Goal: Task Accomplishment & Management: Manage account settings

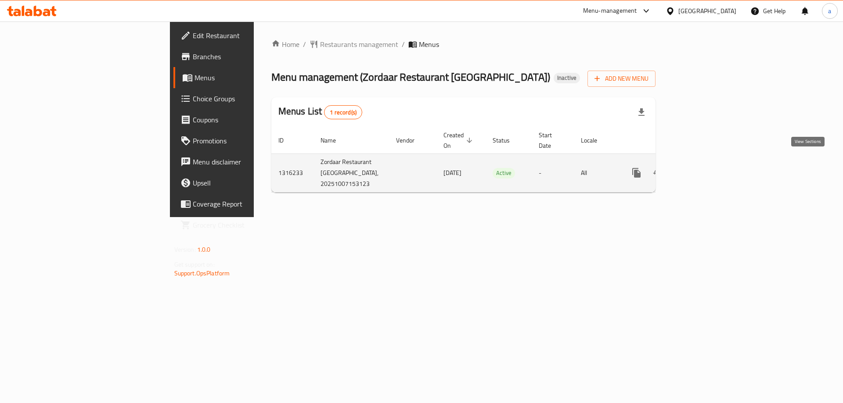
click at [705, 168] on icon "enhanced table" at bounding box center [699, 173] width 11 height 11
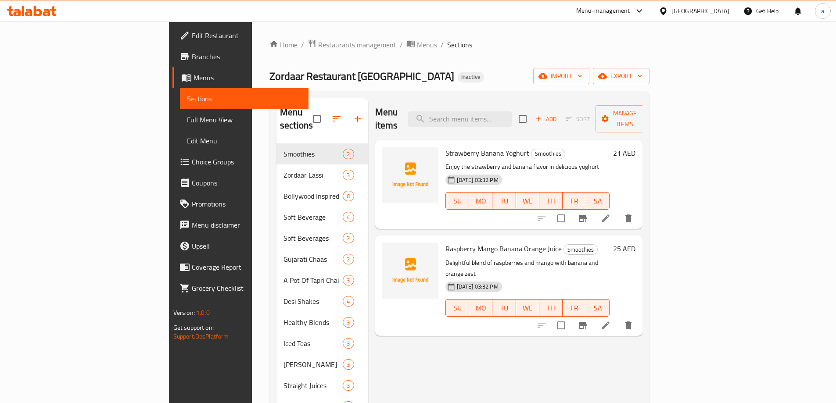
click at [187, 96] on span "Sections" at bounding box center [244, 98] width 115 height 11
click at [194, 77] on span "Menus" at bounding box center [248, 77] width 108 height 11
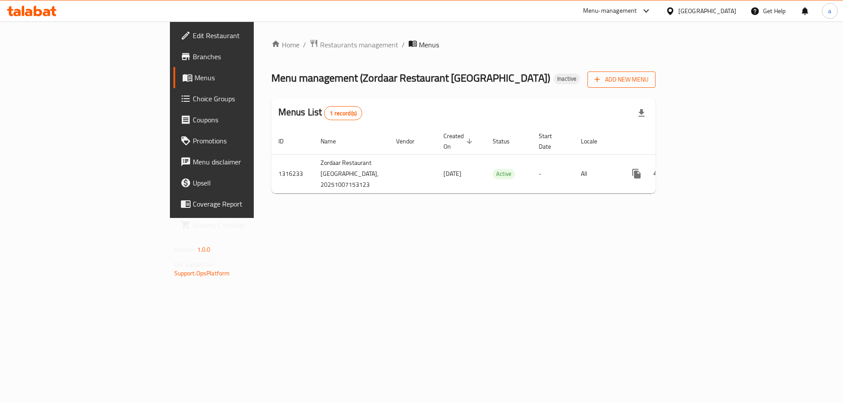
click at [648, 77] on span "Add New Menu" at bounding box center [621, 79] width 54 height 11
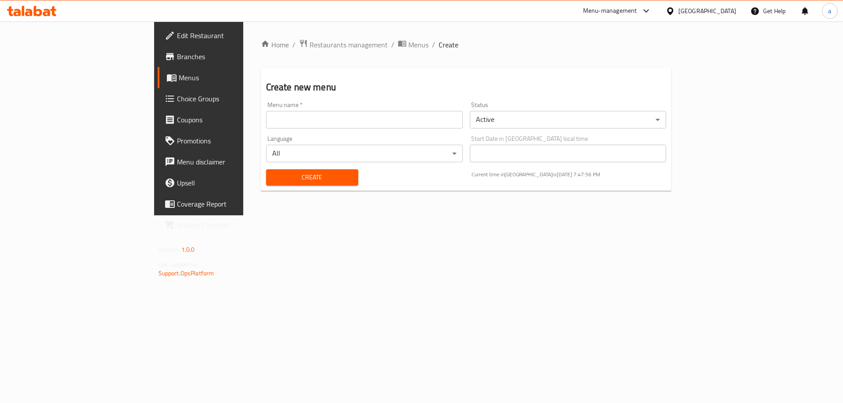
click at [266, 125] on input "text" at bounding box center [364, 120] width 197 height 18
type input "shemaas"
click at [266, 184] on button "Create" at bounding box center [312, 177] width 92 height 16
click at [408, 42] on span "Menus" at bounding box center [418, 44] width 20 height 11
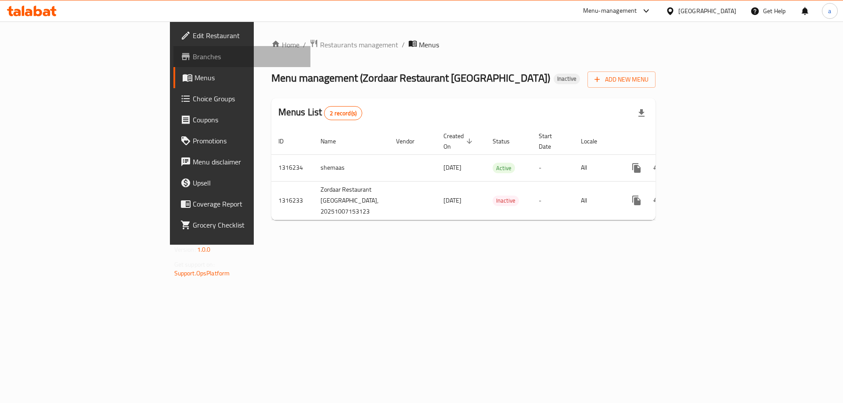
click at [193, 57] on span "Branches" at bounding box center [248, 56] width 111 height 11
